Goal: Information Seeking & Learning: Learn about a topic

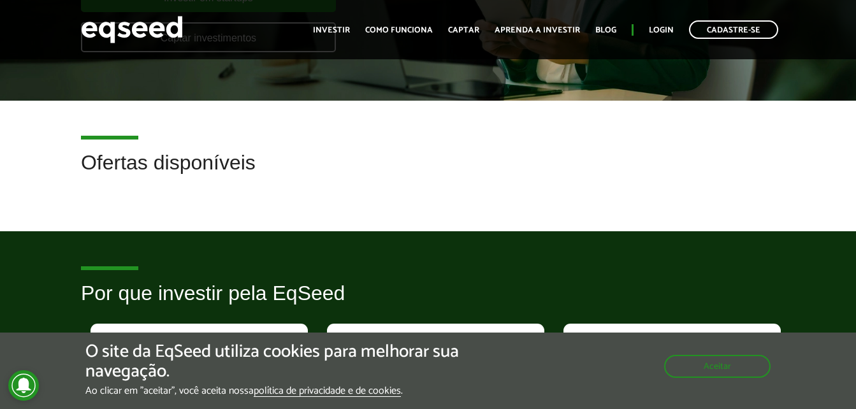
scroll to position [255, 0]
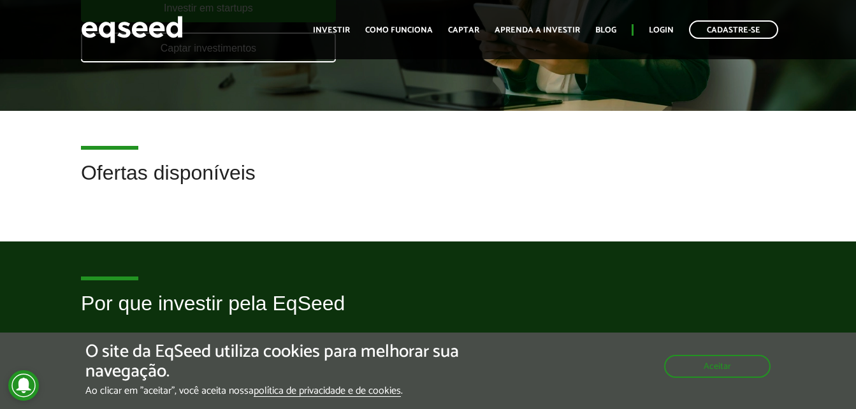
click at [212, 177] on h2 "Ofertas disponíveis" at bounding box center [428, 182] width 694 height 41
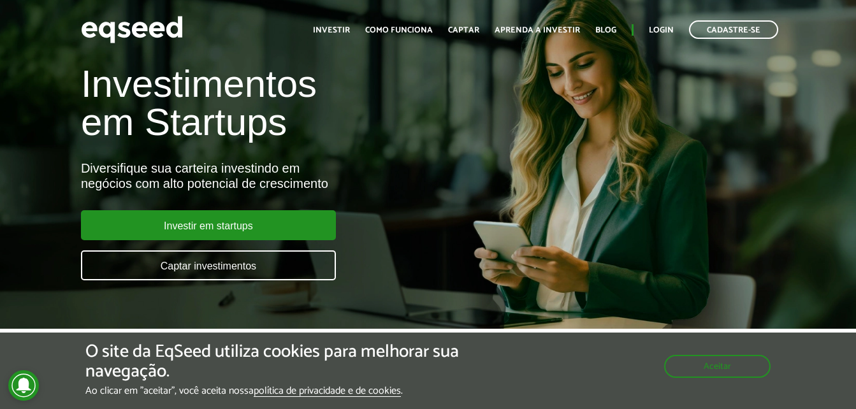
scroll to position [0, 0]
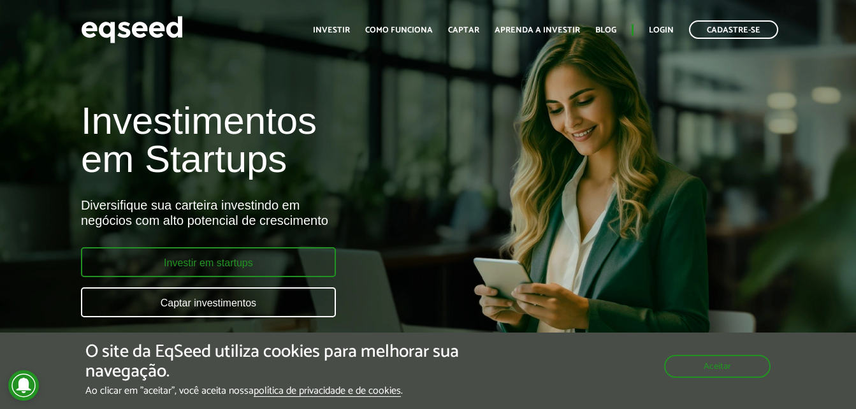
click at [246, 257] on link "Investir em startups" at bounding box center [208, 262] width 255 height 30
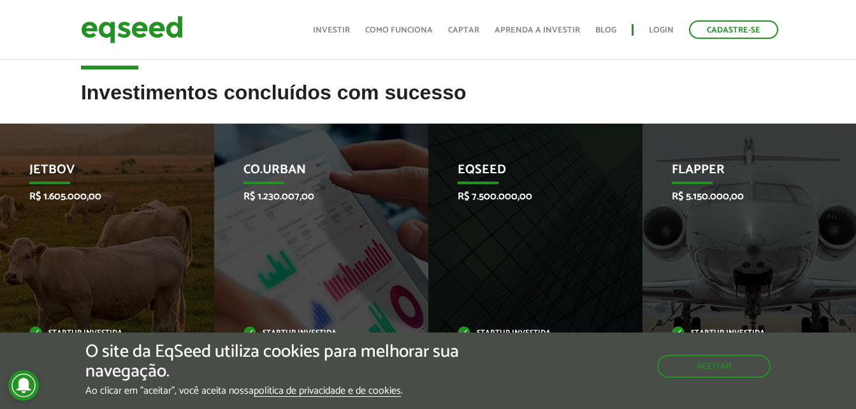
scroll to position [446, 0]
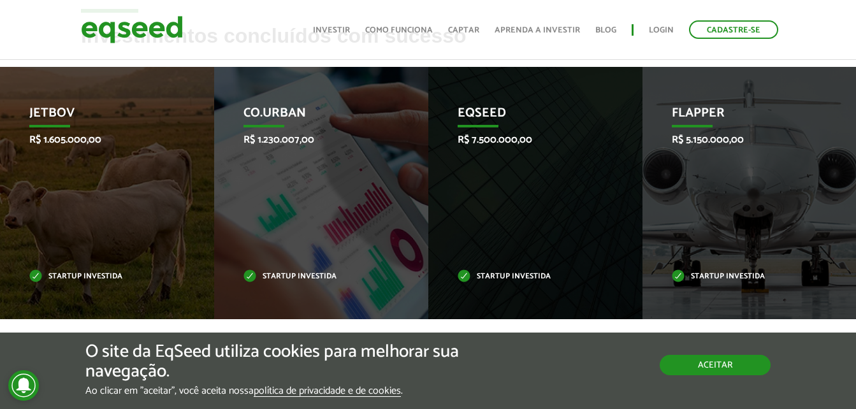
click at [741, 377] on div "O site da EqSeed utiliza cookies para melhorar sua navegação. Ao clicar em "ace…" at bounding box center [427, 369] width 685 height 55
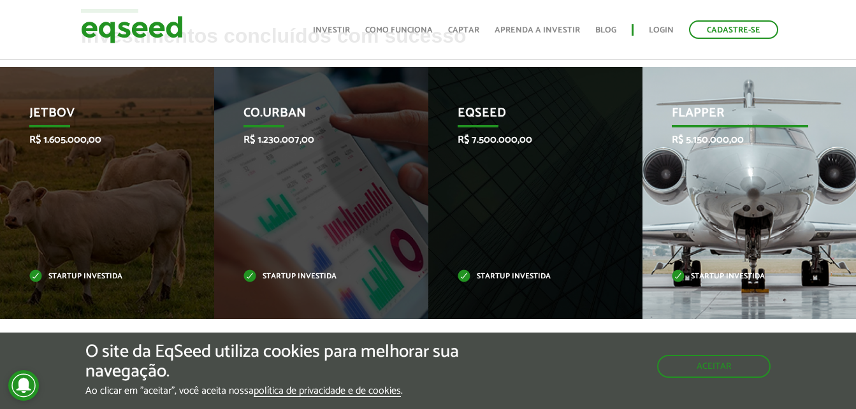
click at [762, 214] on div "Flapper R$ 5.150.000,00 Startup investida" at bounding box center [739, 193] width 195 height 252
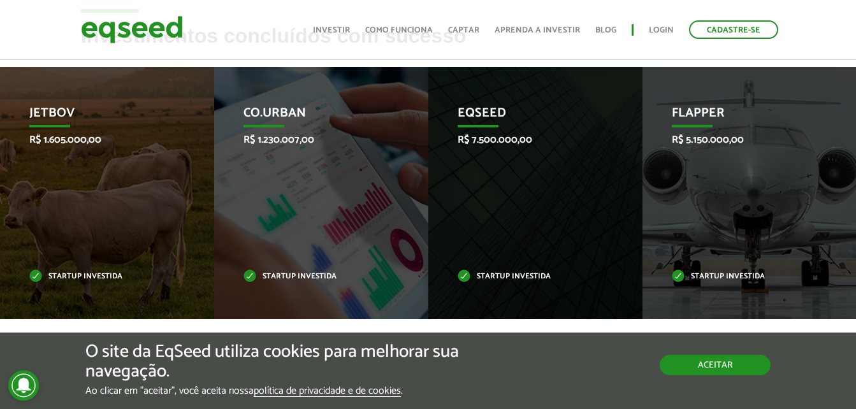
click at [736, 371] on button "Aceitar" at bounding box center [715, 365] width 111 height 20
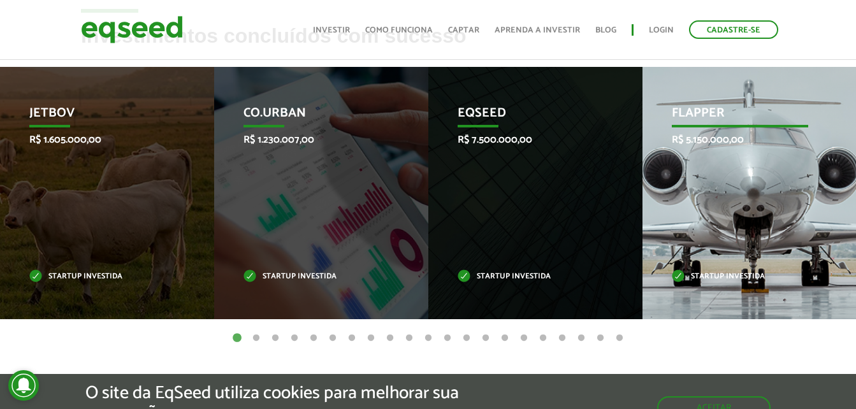
click at [743, 294] on div "Flapper R$ 5.150.000,00 Startup investida" at bounding box center [739, 193] width 195 height 252
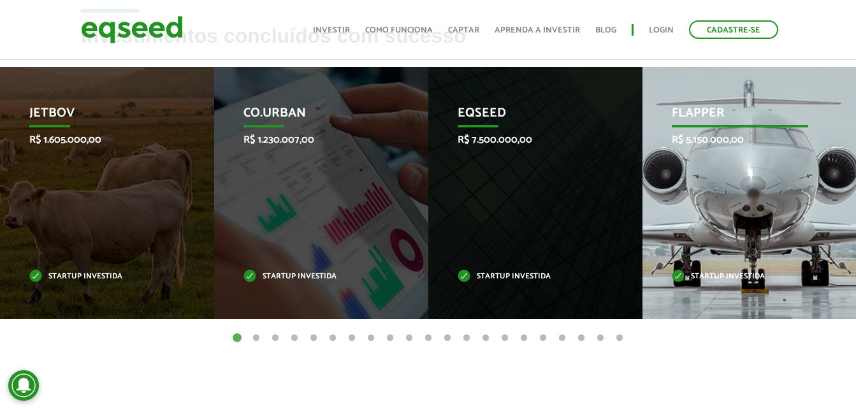
click at [736, 260] on div "Flapper R$ 5.150.000,00 Startup investida" at bounding box center [739, 193] width 195 height 252
click at [695, 114] on p "Flapper" at bounding box center [740, 117] width 136 height 22
click at [703, 173] on div "Flapper R$ 5.150.000,00 Startup investida" at bounding box center [739, 193] width 195 height 252
click at [701, 115] on p "Flapper" at bounding box center [740, 117] width 136 height 22
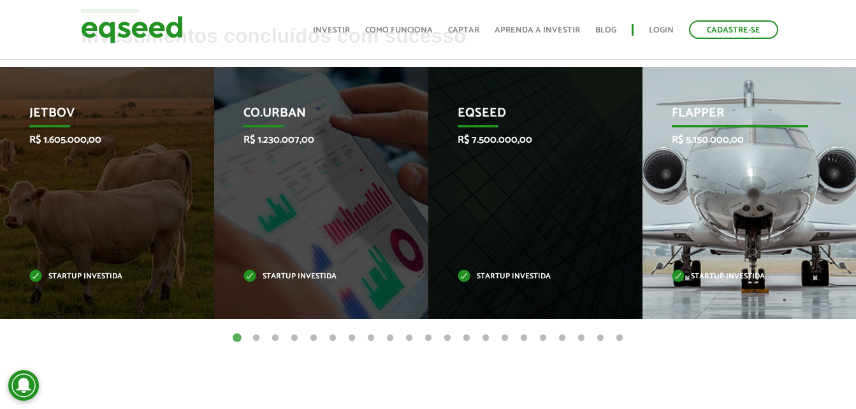
click at [701, 115] on p "Flapper" at bounding box center [740, 117] width 136 height 22
click at [711, 269] on div "Flapper R$ 5.150.000,00 Startup investida" at bounding box center [739, 193] width 195 height 252
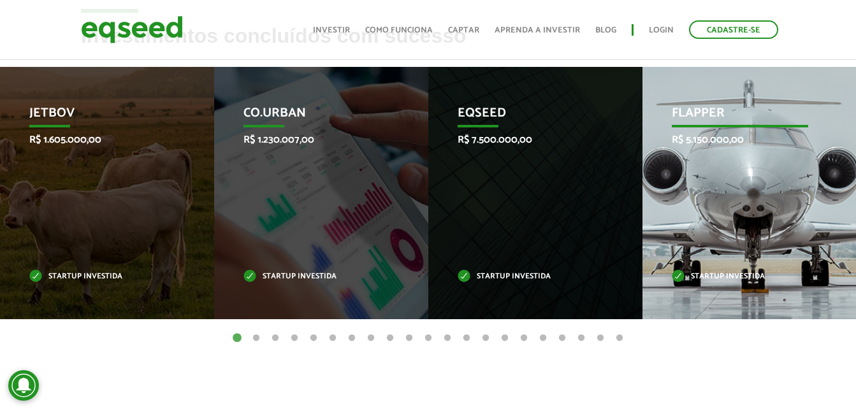
click at [679, 277] on p "Startup investida" at bounding box center [740, 276] width 136 height 7
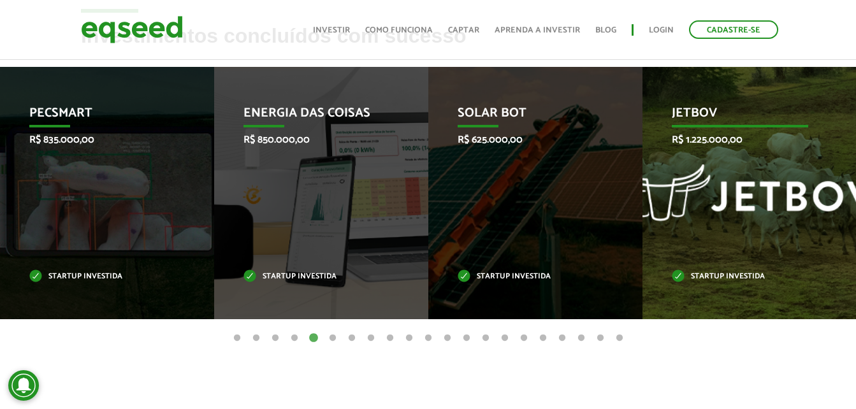
click at [767, 197] on div "JetBov R$ 1.225.000,00 Startup investida" at bounding box center [739, 193] width 195 height 252
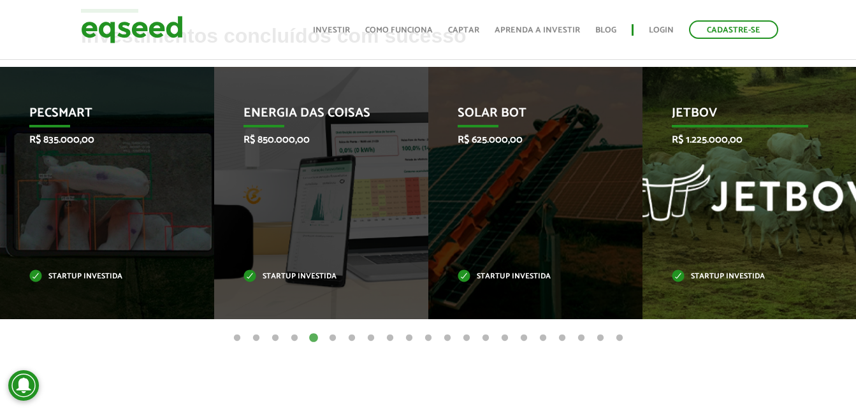
click at [767, 197] on div "JetBov R$ 1.225.000,00 Startup investida" at bounding box center [739, 193] width 195 height 252
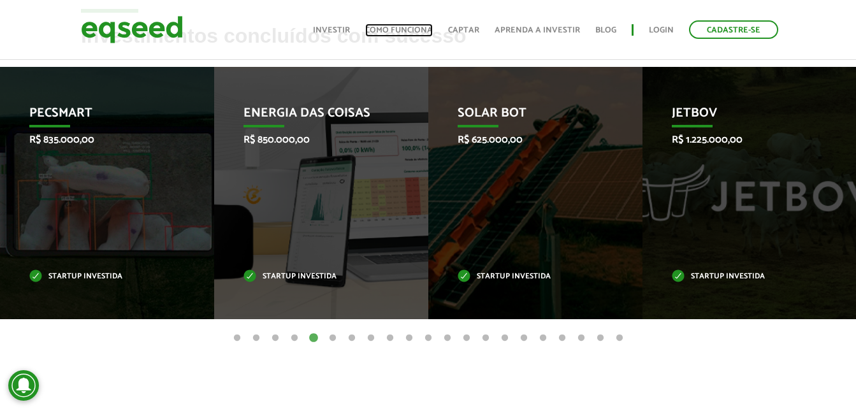
click at [413, 32] on link "Como funciona" at bounding box center [399, 30] width 68 height 8
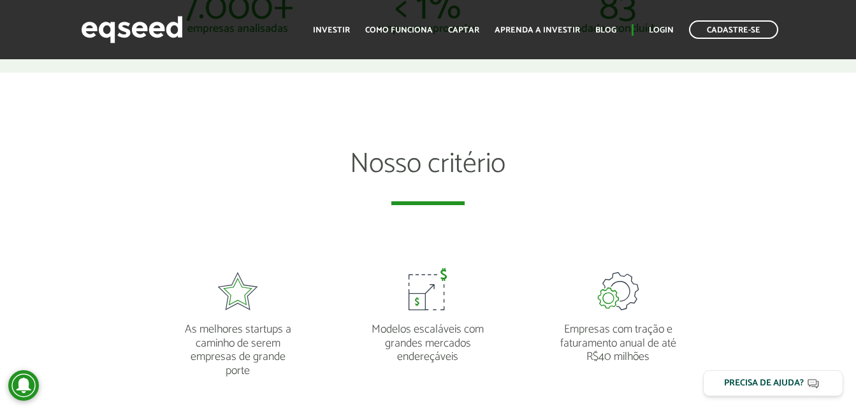
scroll to position [829, 0]
